Goal: Book appointment/travel/reservation

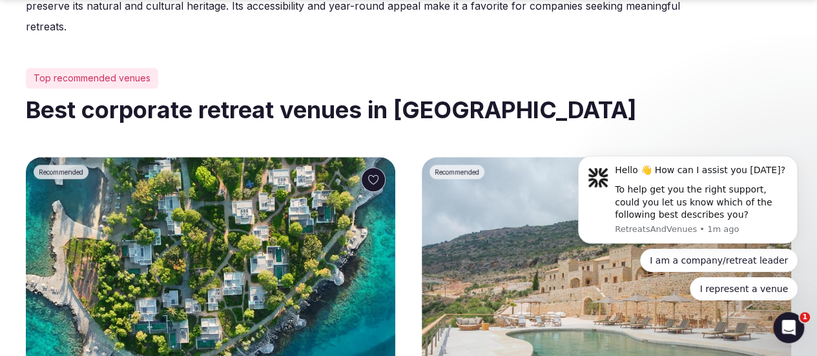
scroll to position [646, 0]
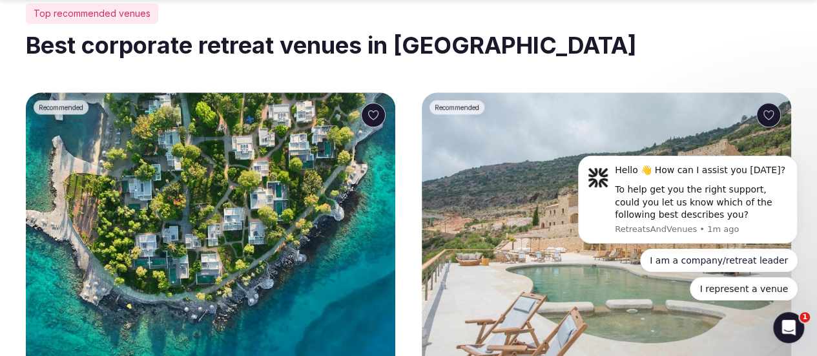
click at [165, 192] on img at bounding box center [211, 241] width 370 height 299
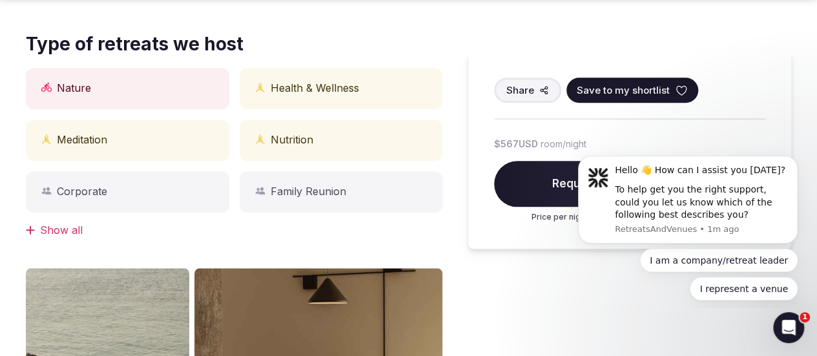
click at [113, 190] on div "Corporate" at bounding box center [128, 191] width 204 height 41
click at [114, 189] on div "Corporate" at bounding box center [128, 191] width 204 height 41
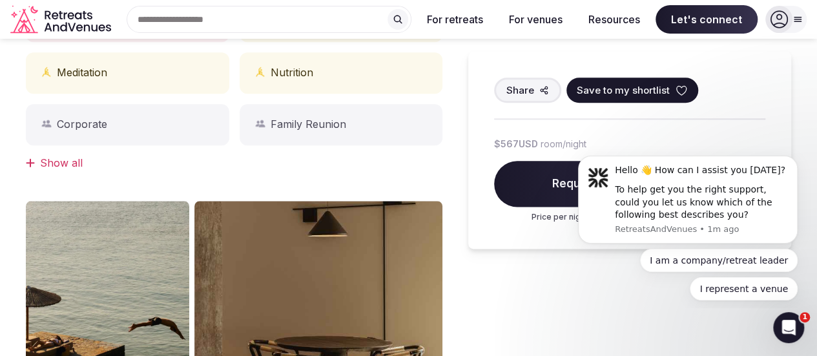
scroll to position [711, 0]
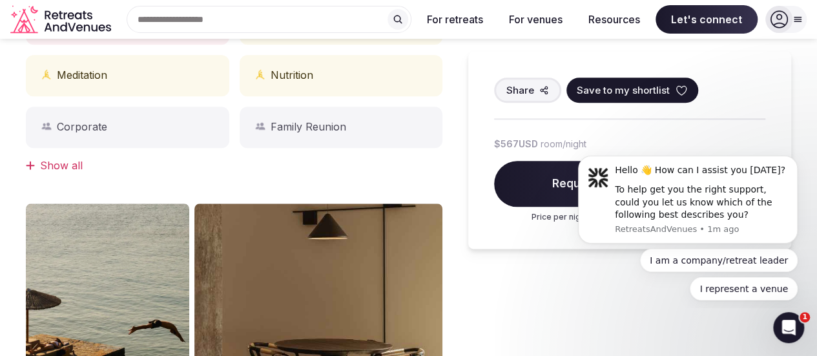
click at [92, 165] on div "Show all" at bounding box center [234, 165] width 417 height 14
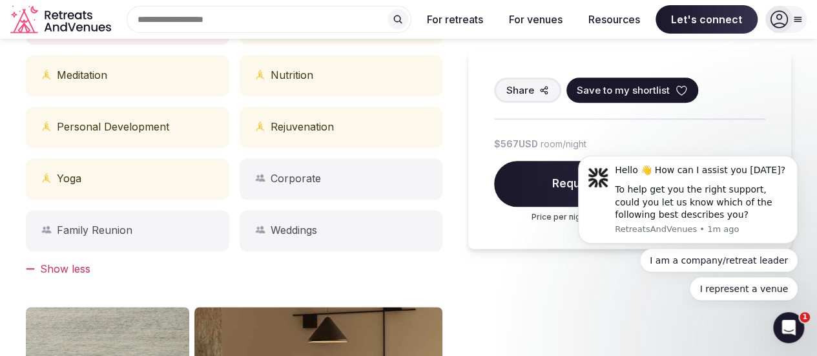
click at [322, 176] on div "Corporate" at bounding box center [342, 178] width 204 height 41
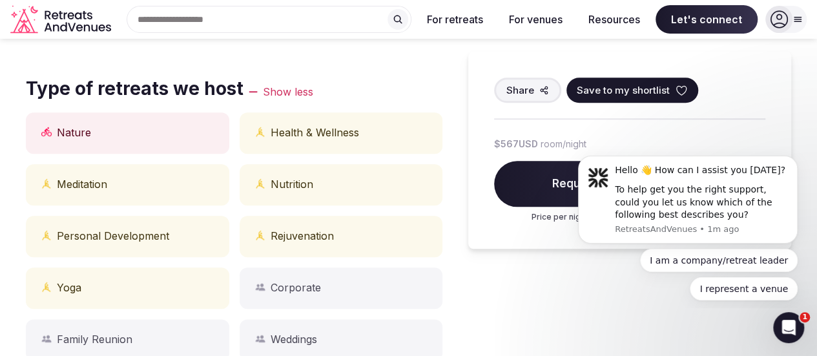
scroll to position [582, 0]
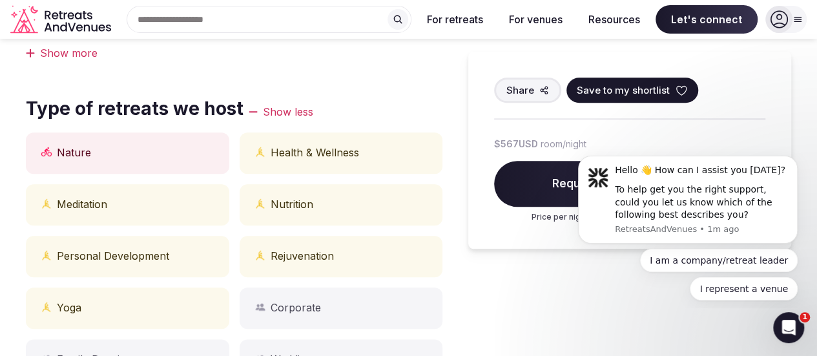
click at [326, 157] on div "Health & Wellness" at bounding box center [342, 152] width 204 height 41
click at [306, 105] on div "Show less" at bounding box center [281, 112] width 65 height 14
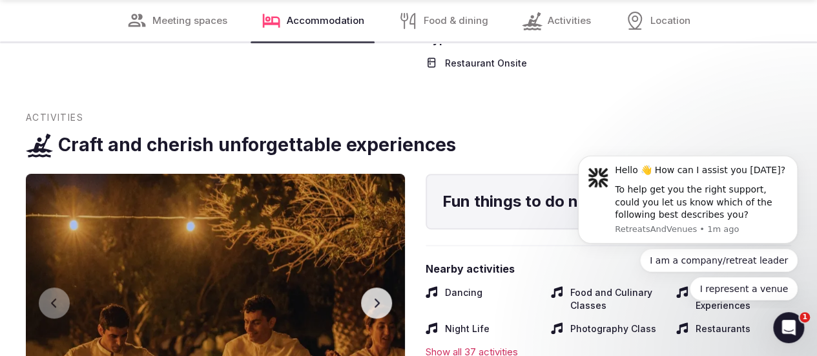
scroll to position [2843, 0]
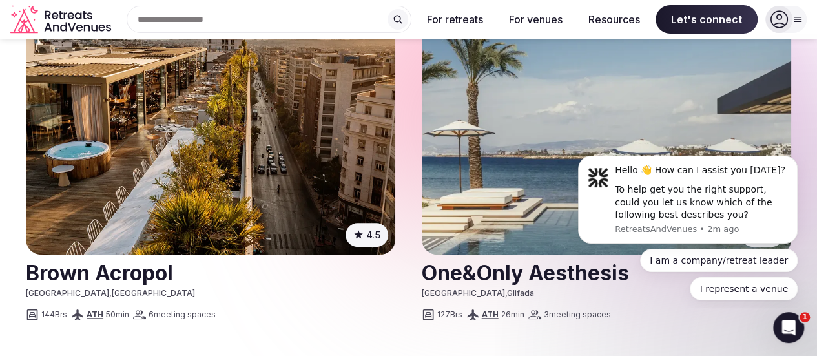
scroll to position [646, 0]
